Goal: Task Accomplishment & Management: Manage account settings

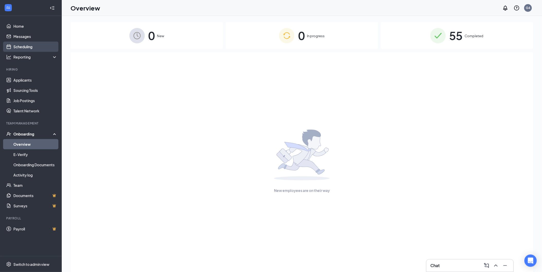
click at [31, 48] on link "Scheduling" at bounding box center [35, 47] width 44 height 10
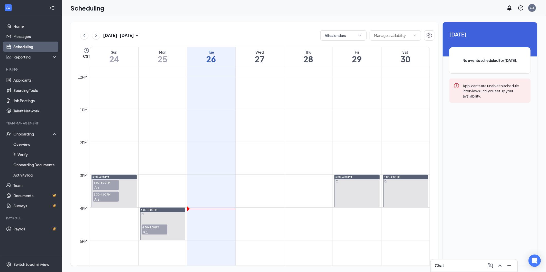
scroll to position [395, 0]
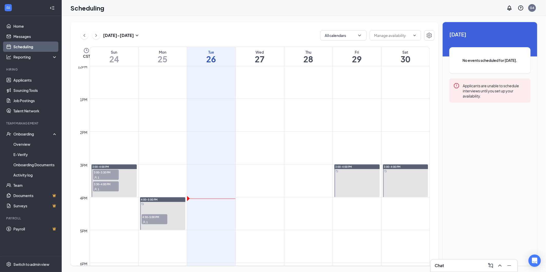
click at [261, 178] on td at bounding box center [260, 177] width 340 height 8
drag, startPoint x: 251, startPoint y: 168, endPoint x: 268, endPoint y: 197, distance: 33.4
click at [268, 197] on tbody "12am 1am 2am 3am 4am 5am 6am 7am 8am 9am 10am 11am 12pm 1pm 2pm 3pm 4pm 5pm 6pm…" at bounding box center [253, 66] width 353 height 790
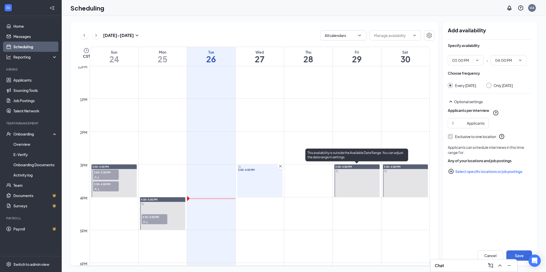
click at [356, 176] on div at bounding box center [356, 181] width 45 height 33
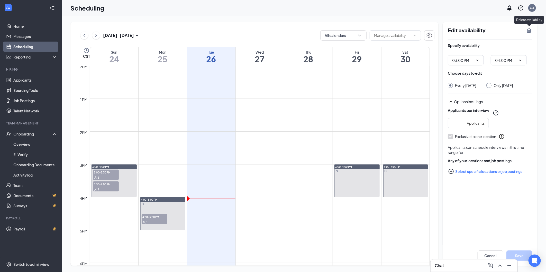
click at [527, 29] on icon "TrashOutline" at bounding box center [529, 30] width 5 height 5
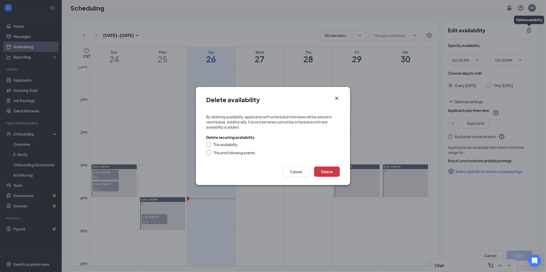
click at [208, 146] on div at bounding box center [208, 144] width 5 height 5
click at [207, 144] on input "This availability" at bounding box center [208, 144] width 4 height 4
radio input "true"
click at [328, 172] on button "Delete" at bounding box center [327, 172] width 26 height 10
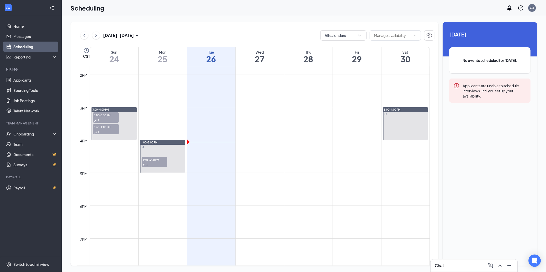
scroll to position [424, 0]
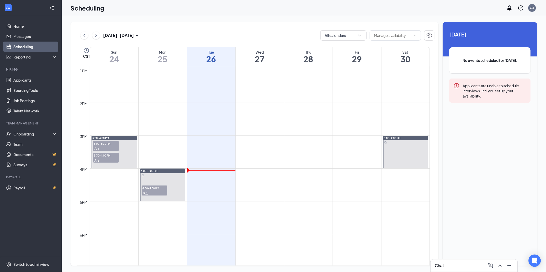
click at [267, 155] on td at bounding box center [260, 156] width 340 height 8
click at [263, 149] on td at bounding box center [260, 148] width 340 height 8
click at [253, 188] on td at bounding box center [260, 189] width 340 height 8
click at [265, 187] on td at bounding box center [260, 189] width 340 height 8
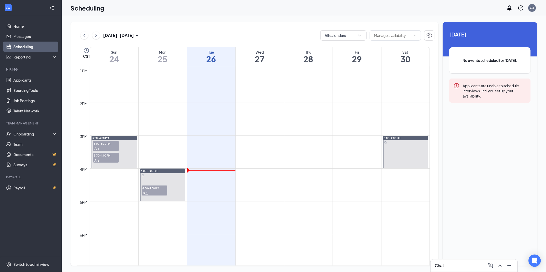
click at [262, 187] on td at bounding box center [260, 189] width 340 height 8
click at [260, 183] on td at bounding box center [260, 181] width 340 height 8
click at [258, 181] on td at bounding box center [260, 181] width 340 height 8
click at [257, 181] on td at bounding box center [260, 181] width 340 height 8
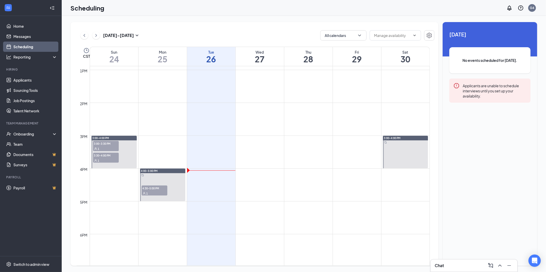
click at [257, 181] on td at bounding box center [260, 181] width 340 height 8
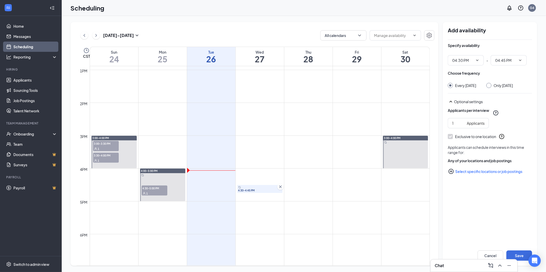
click at [240, 171] on td at bounding box center [260, 173] width 340 height 8
drag, startPoint x: 237, startPoint y: 170, endPoint x: 271, endPoint y: 196, distance: 43.0
click at [280, 188] on icon "Cross" at bounding box center [280, 187] width 3 height 3
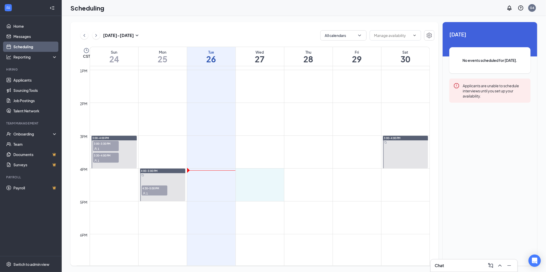
drag, startPoint x: 237, startPoint y: 171, endPoint x: 270, endPoint y: 198, distance: 42.5
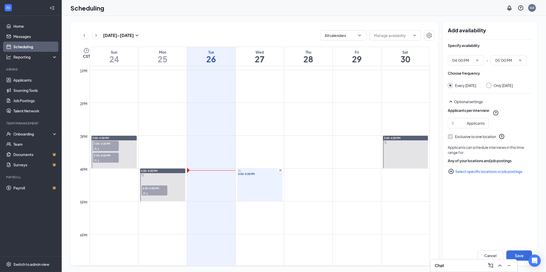
click at [268, 152] on td at bounding box center [260, 156] width 340 height 8
drag, startPoint x: 367, startPoint y: 268, endPoint x: 415, endPoint y: 268, distance: 47.8
click at [415, 268] on div "Aug 24 - Aug 30 All calendars CST Sun 24 Mon 25 Tue 26 Wed 27 Thu 28 Fri 29 Sat…" at bounding box center [304, 144] width 484 height 257
click at [94, 36] on icon "ChevronRight" at bounding box center [96, 35] width 5 height 6
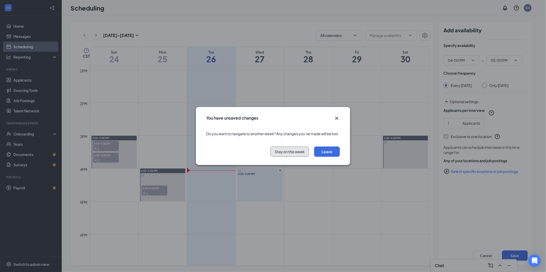
click at [293, 155] on button "Stay on this week" at bounding box center [289, 152] width 39 height 10
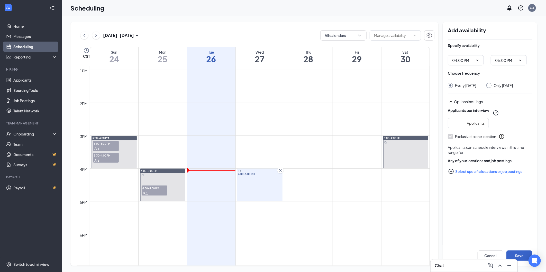
click at [524, 251] on button "Save" at bounding box center [519, 256] width 26 height 10
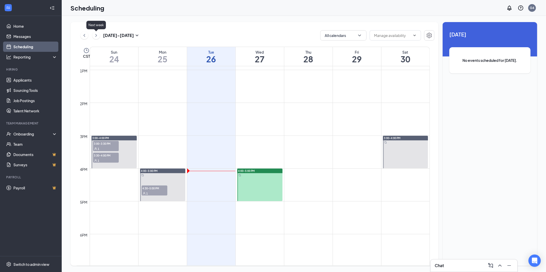
click at [97, 33] on icon "ChevronRight" at bounding box center [96, 35] width 5 height 6
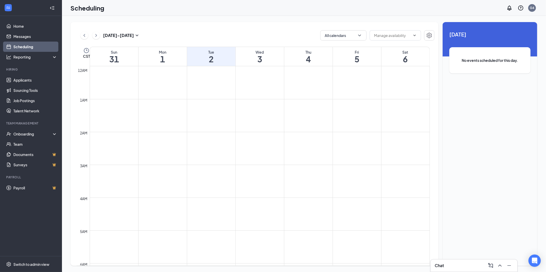
click at [179, 41] on div "Aug 31 - Sep 6 All calendars CST Sun 31 Mon 1 Tue 2 Wed 3 Thu 4 Fri 5 Sat 6 12a…" at bounding box center [254, 144] width 368 height 244
click at [82, 35] on icon "ChevronLeft" at bounding box center [84, 35] width 5 height 6
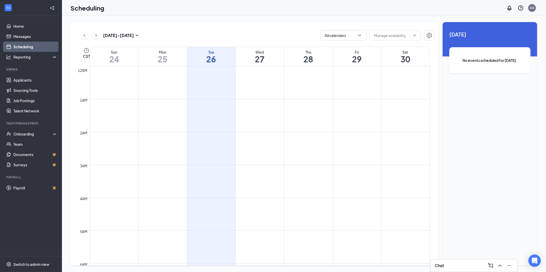
click at [199, 11] on div "Scheduling G4" at bounding box center [304, 8] width 484 height 16
click at [239, 29] on div "Aug 24 - Aug 30 All calendars CST Sun 24 Mon 25 Tue 26 Wed 27 Thu 28 Fri 29 Sat…" at bounding box center [254, 144] width 368 height 244
click at [271, 14] on div "Scheduling G4" at bounding box center [304, 8] width 484 height 16
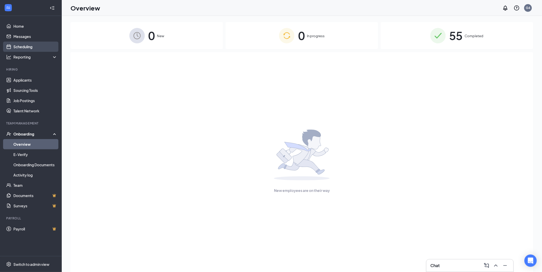
click at [23, 47] on link "Scheduling" at bounding box center [35, 47] width 44 height 10
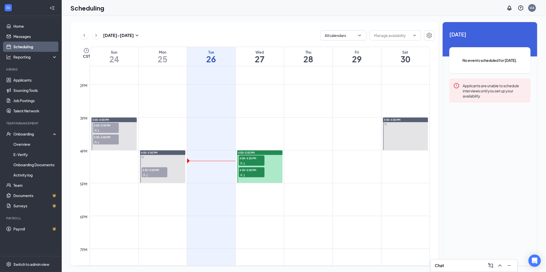
scroll to position [453, 0]
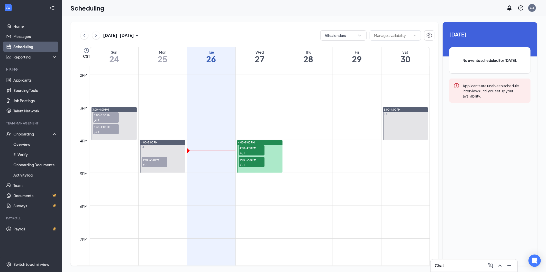
click at [253, 148] on span "4:00-4:30 PM" at bounding box center [252, 147] width 26 height 5
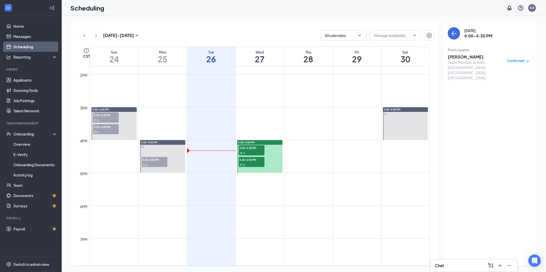
click at [459, 55] on h3 "[PERSON_NAME]" at bounding box center [475, 57] width 54 height 6
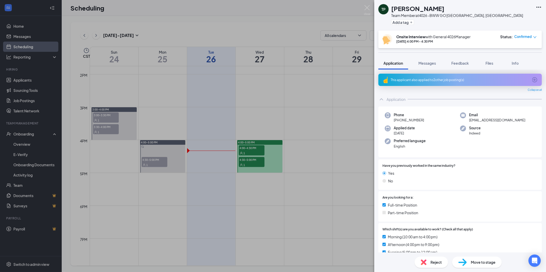
click at [455, 83] on div "This applicant also applied to 2 other job posting(s)" at bounding box center [459, 80] width 163 height 12
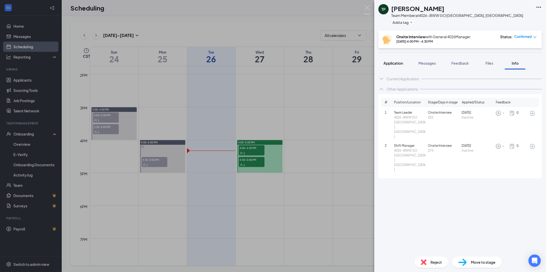
click at [395, 63] on span "Application" at bounding box center [393, 63] width 20 height 5
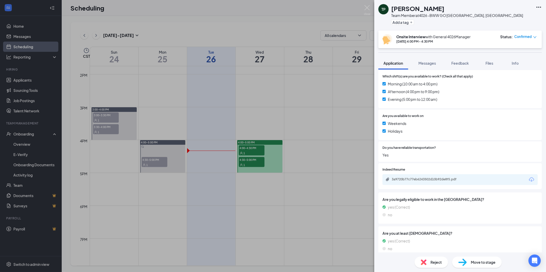
scroll to position [159, 0]
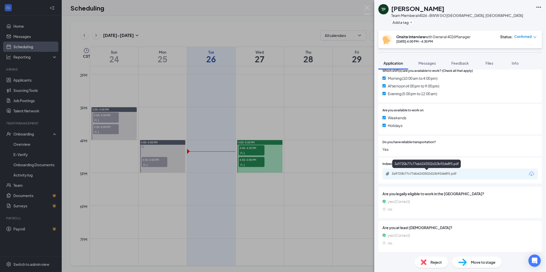
click at [421, 174] on div "3a9720b77c77eb6243502d10b92de8f5.pdf" at bounding box center [428, 174] width 72 height 4
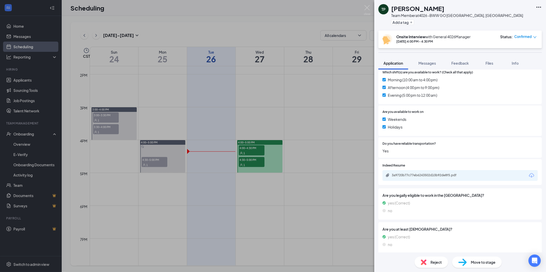
click at [247, 160] on div "TP [PERSON_NAME] Team Member at 4026 -BWW GO [GEOGRAPHIC_DATA], [GEOGRAPHIC_DAT…" at bounding box center [273, 136] width 546 height 272
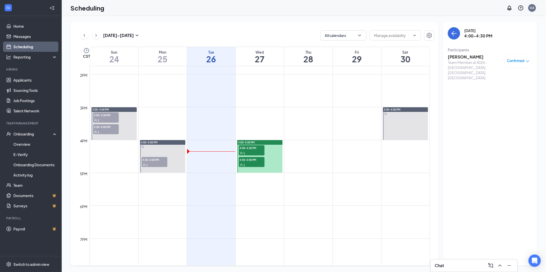
click at [248, 160] on span "4:30-5:00 PM" at bounding box center [252, 159] width 26 height 5
click at [250, 145] on span "4:00-4:30 PM" at bounding box center [252, 147] width 26 height 5
click at [249, 163] on div "1" at bounding box center [252, 164] width 26 height 5
click at [475, 63] on div "Team Member at 4026 -[GEOGRAPHIC_DATA] [GEOGRAPHIC_DATA], [GEOGRAPHIC_DATA]" at bounding box center [475, 70] width 54 height 21
click at [460, 57] on h3 "[PERSON_NAME]" at bounding box center [475, 57] width 54 height 6
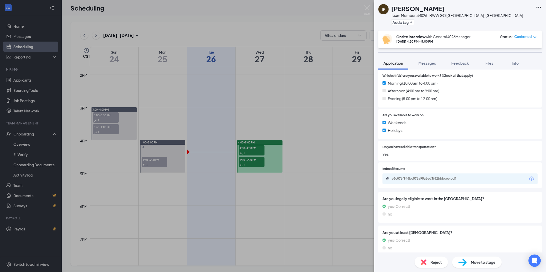
scroll to position [145, 0]
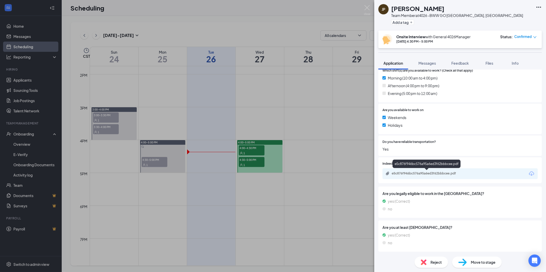
click at [417, 174] on div "e5c876f946bc576a95a6ed3f62bbbcee.pdf" at bounding box center [428, 174] width 72 height 4
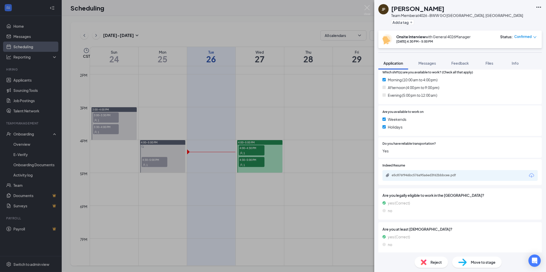
click at [256, 196] on div "[PERSON_NAME] Team Member at 4026 -BWW GO [GEOGRAPHIC_DATA], [GEOGRAPHIC_DATA] …" at bounding box center [273, 136] width 546 height 272
